Goal: Task Accomplishment & Management: Use online tool/utility

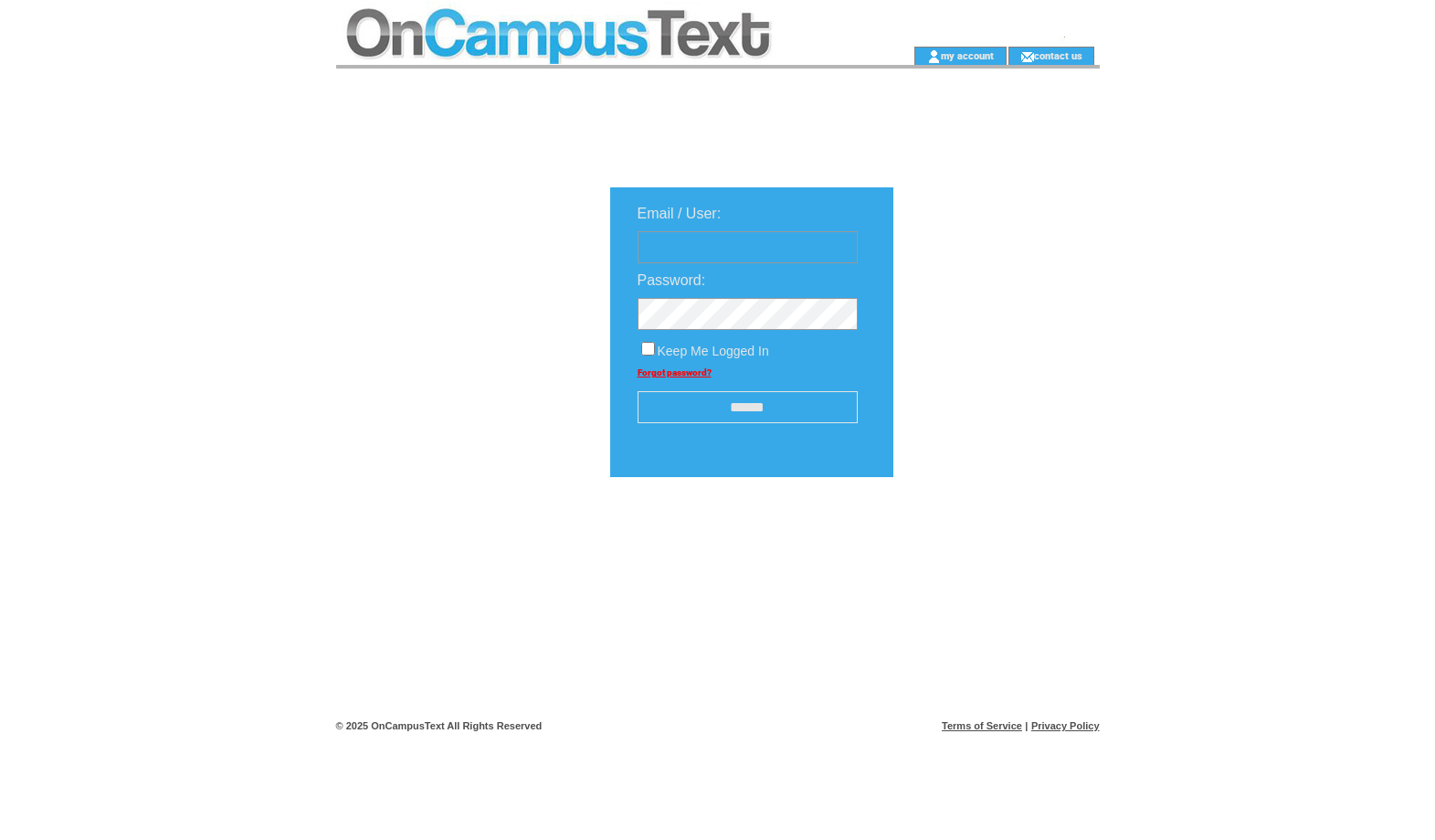
type input "**********"
click at [756, 403] on input "******" at bounding box center [747, 406] width 220 height 32
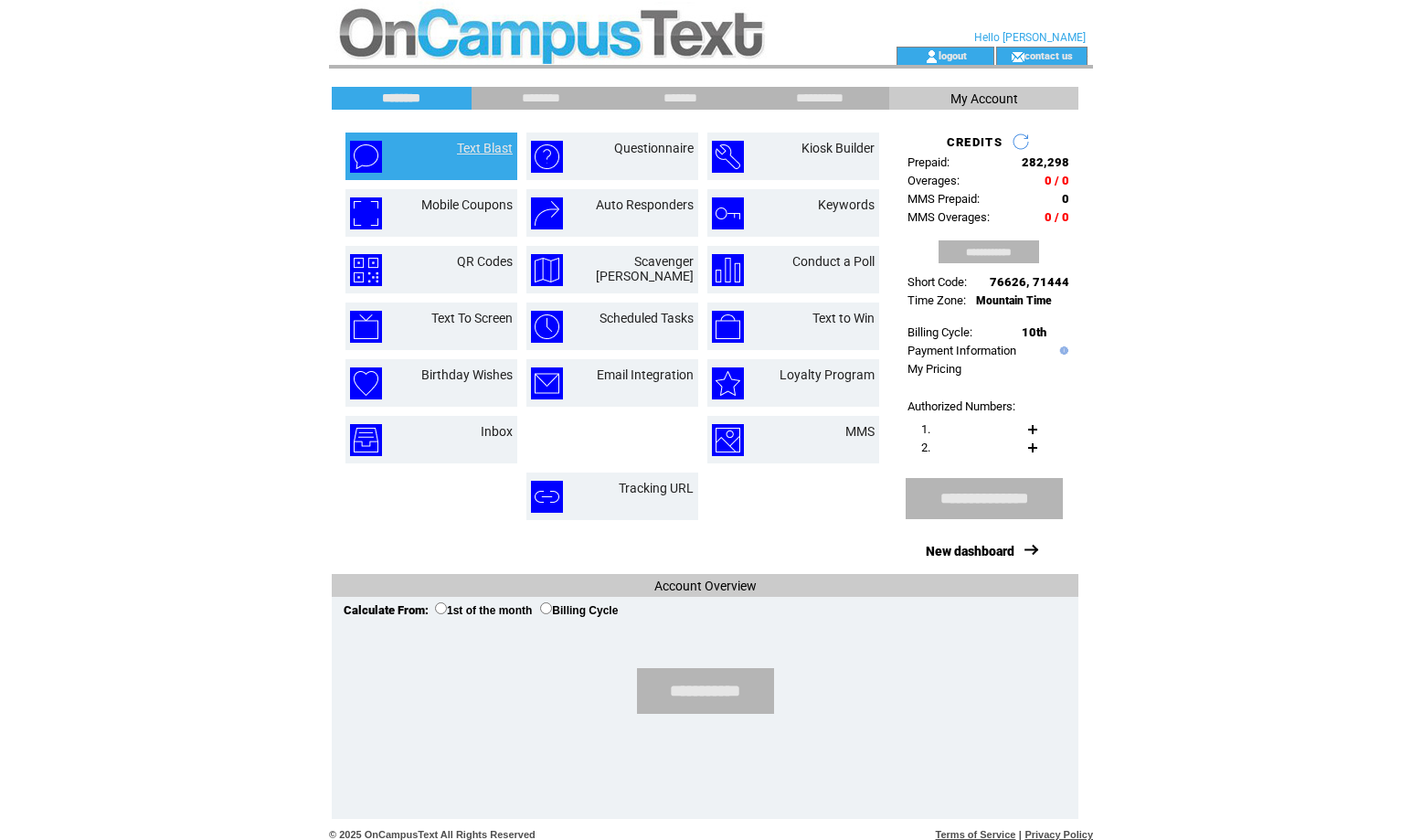
click at [480, 144] on link "Text Blast" at bounding box center [485, 148] width 56 height 14
